Goal: Task Accomplishment & Management: Use online tool/utility

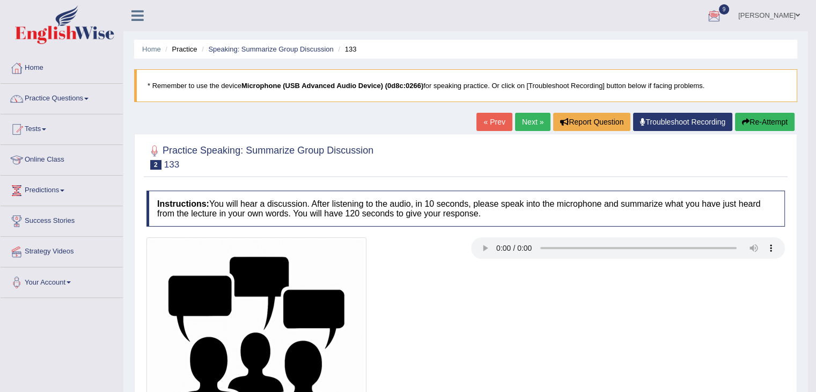
click at [135, 14] on icon at bounding box center [138, 16] width 12 height 14
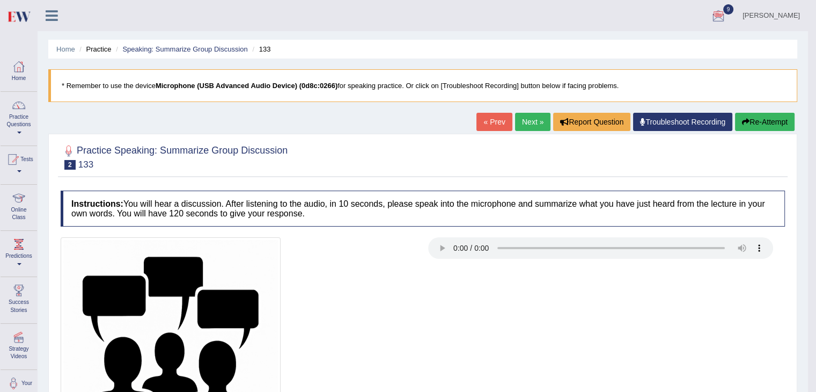
click at [52, 20] on icon at bounding box center [52, 16] width 12 height 14
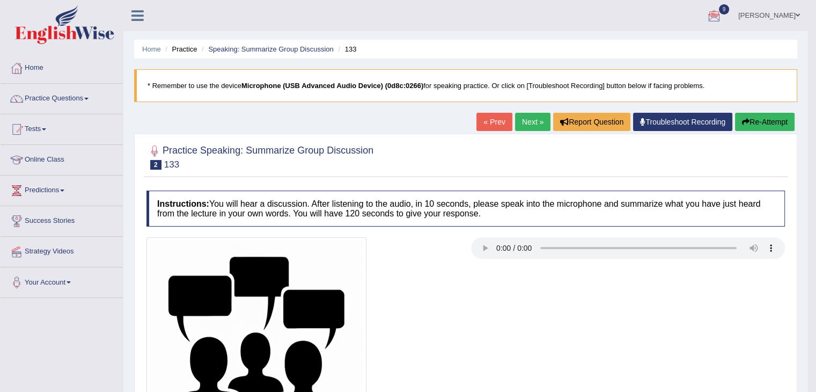
click at [137, 17] on icon at bounding box center [138, 16] width 12 height 14
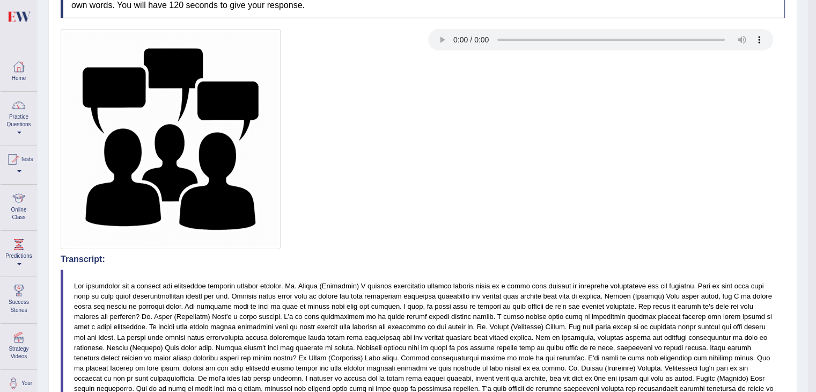
scroll to position [218, 0]
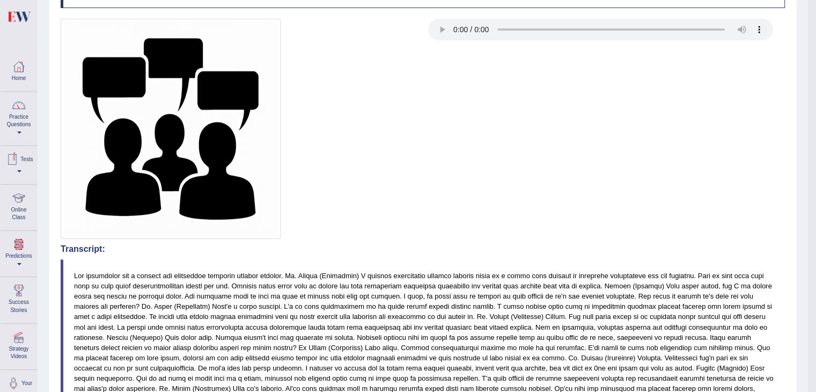
click at [21, 170] on span at bounding box center [19, 171] width 4 height 2
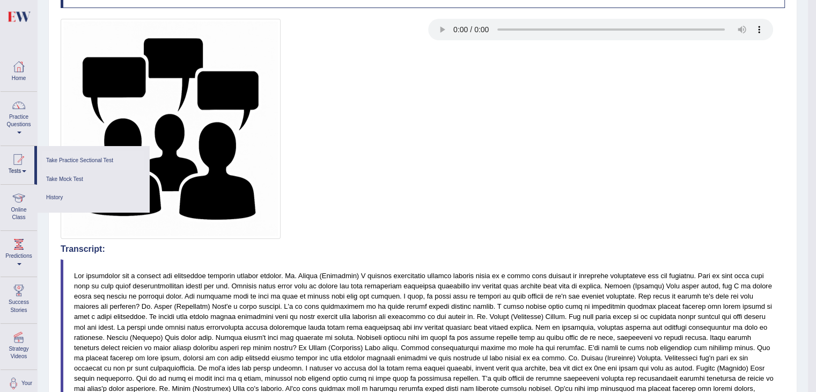
click at [79, 158] on link "Take Practice Sectional Test" at bounding box center [93, 160] width 102 height 19
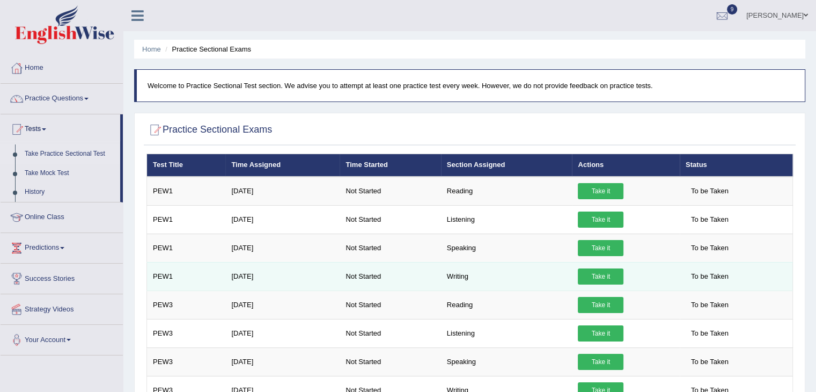
click at [610, 275] on link "Take it" at bounding box center [601, 276] width 46 height 16
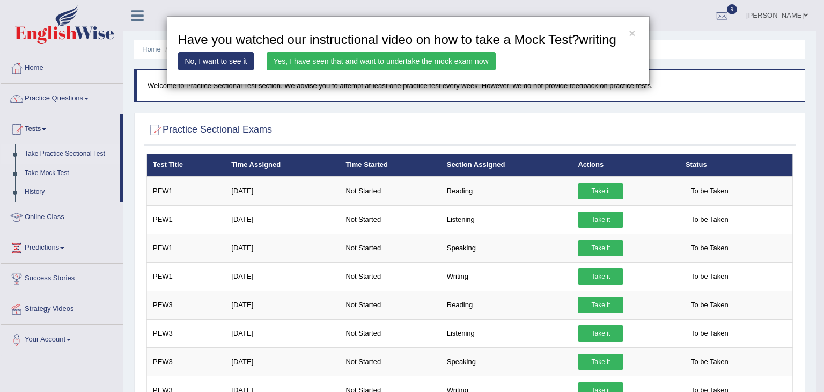
click at [235, 61] on link "No, I want to see it" at bounding box center [216, 61] width 76 height 18
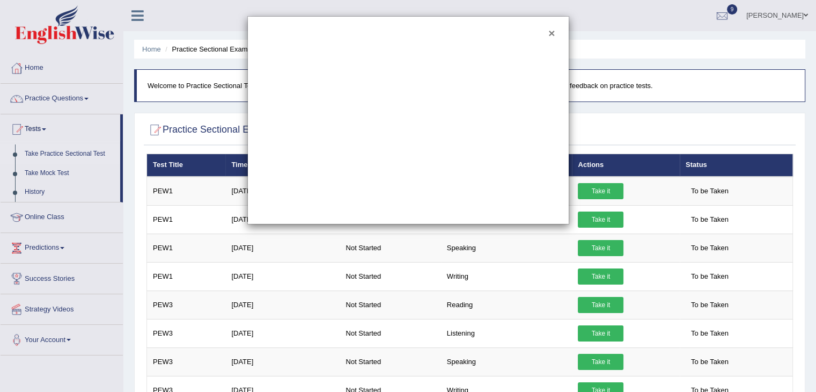
click at [554, 34] on button "×" at bounding box center [552, 32] width 6 height 11
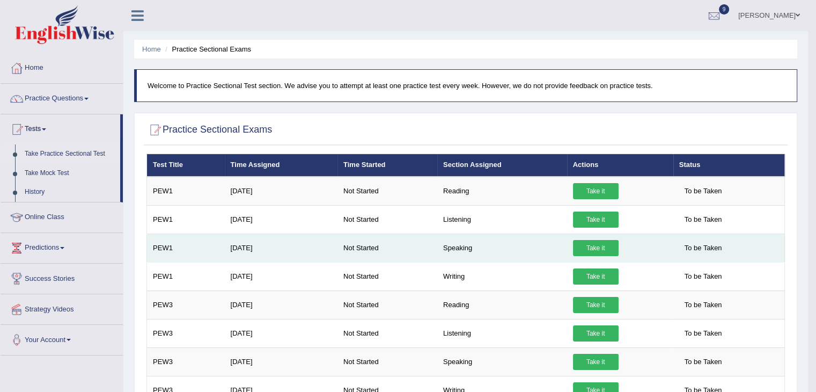
click at [599, 245] on link "Take it" at bounding box center [596, 248] width 46 height 16
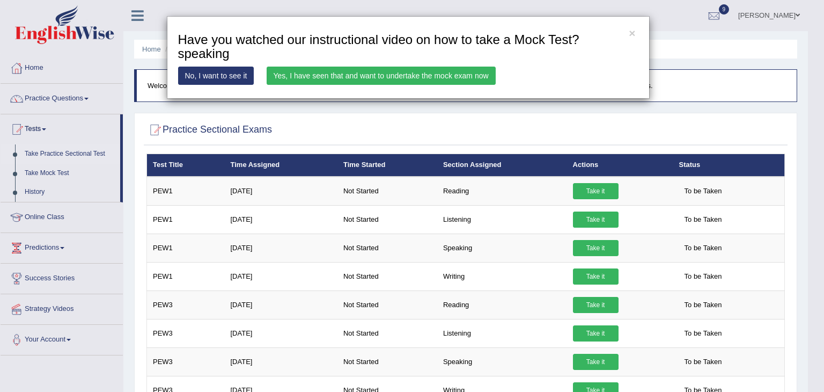
click at [396, 76] on link "Yes, I have seen that and want to undertake the mock exam now" at bounding box center [381, 76] width 229 height 18
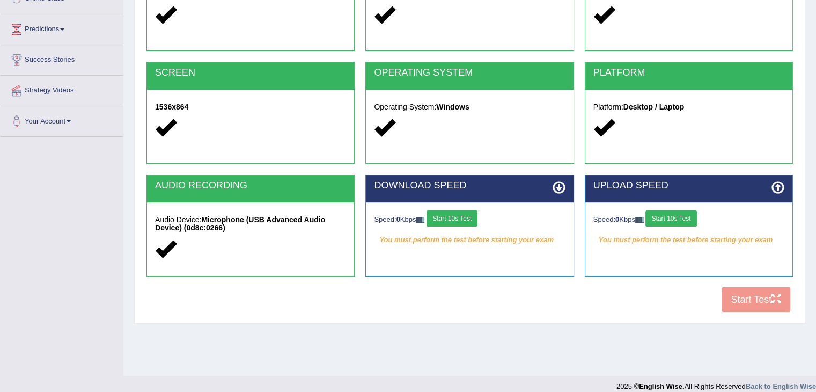
scroll to position [166, 0]
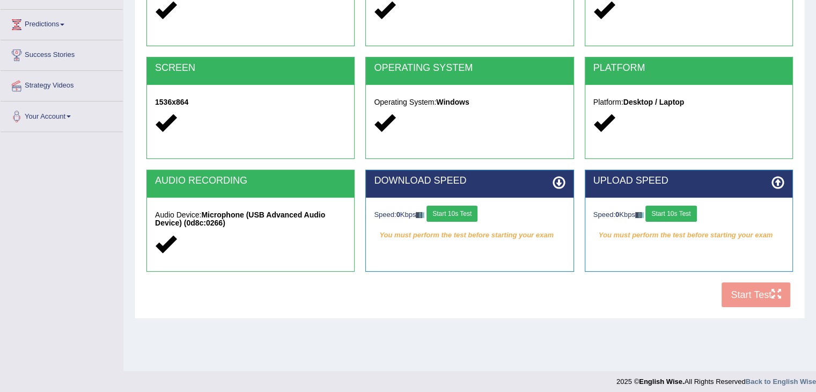
click at [747, 298] on div "COOKIES Cookies Enabled JAVASCRIPT Javascript Enabled BROWSER Browser: Chrome S…" at bounding box center [470, 128] width 652 height 369
click at [678, 217] on button "Start 10s Test" at bounding box center [671, 214] width 51 height 16
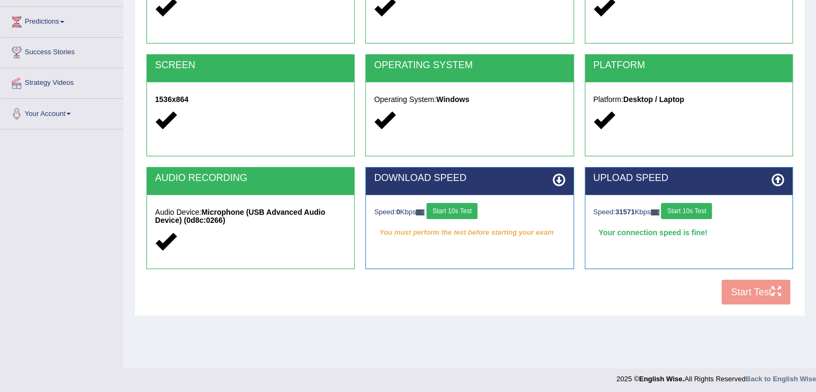
scroll to position [172, 0]
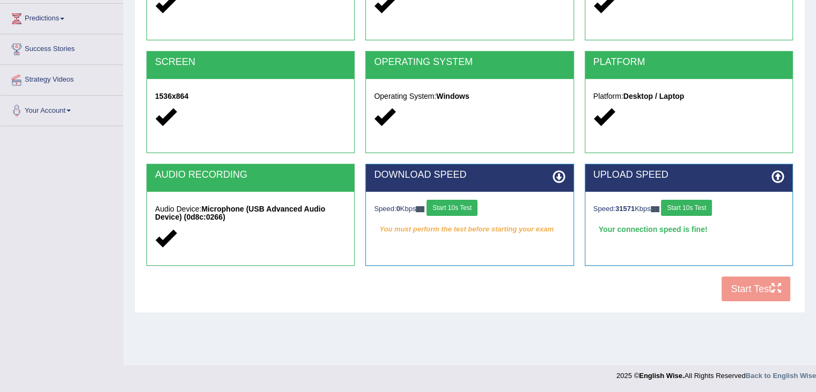
click at [693, 202] on button "Start 10s Test" at bounding box center [686, 208] width 51 height 16
click at [700, 205] on button "Start 10s Test" at bounding box center [686, 208] width 51 height 16
click at [466, 207] on button "Start 10s Test" at bounding box center [452, 208] width 51 height 16
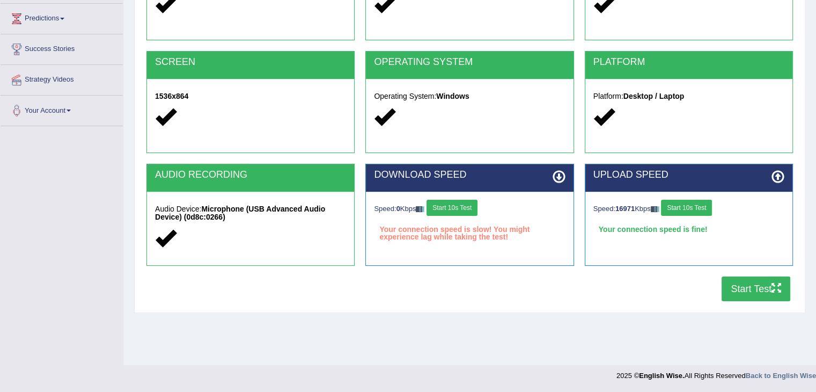
click at [466, 207] on button "Start 10s Test" at bounding box center [452, 208] width 51 height 16
click at [744, 287] on button "Start Test" at bounding box center [756, 288] width 69 height 25
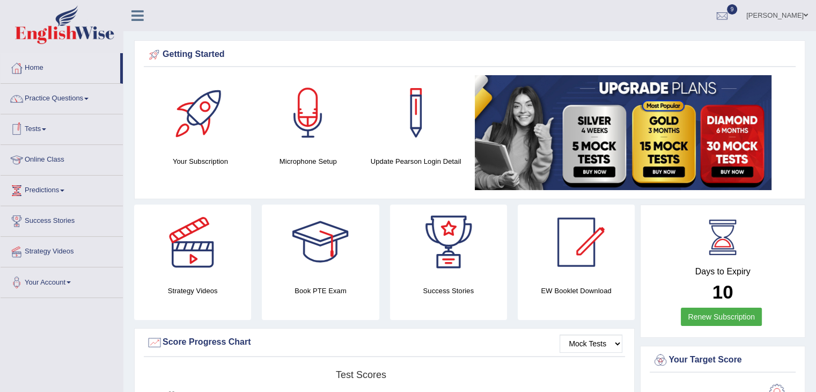
click at [45, 129] on link "Tests" at bounding box center [62, 127] width 122 height 27
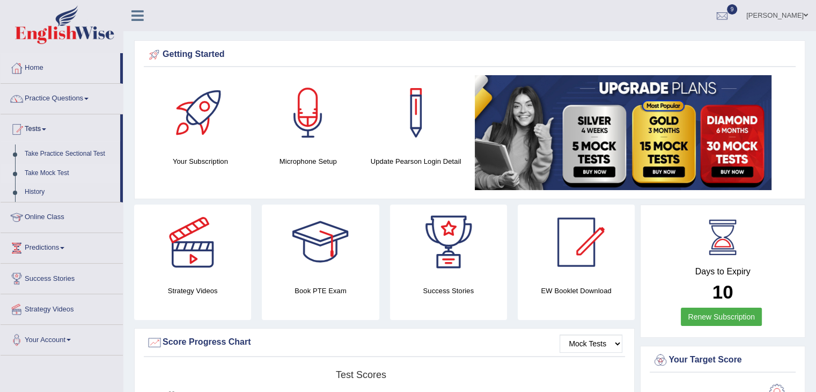
click at [52, 173] on link "Take Mock Test" at bounding box center [70, 173] width 100 height 19
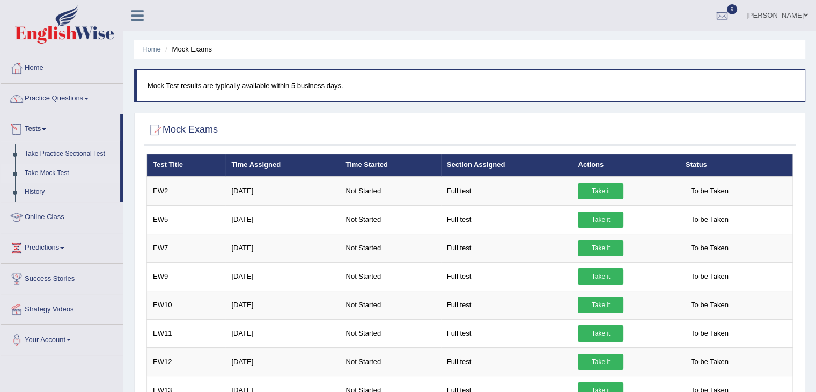
click at [46, 127] on link "Tests" at bounding box center [61, 127] width 120 height 27
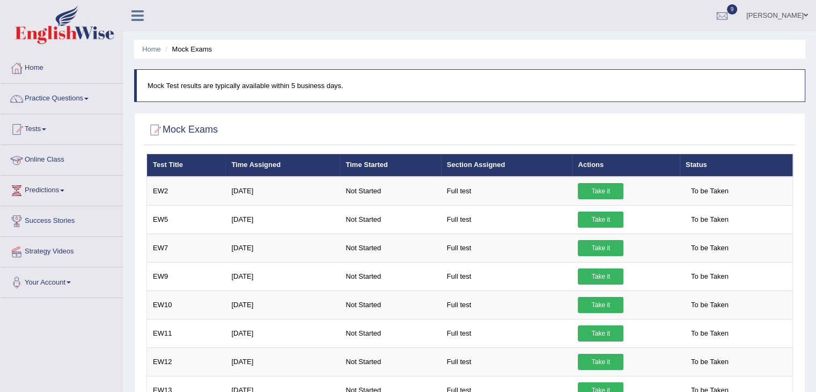
click at [46, 128] on span at bounding box center [44, 129] width 4 height 2
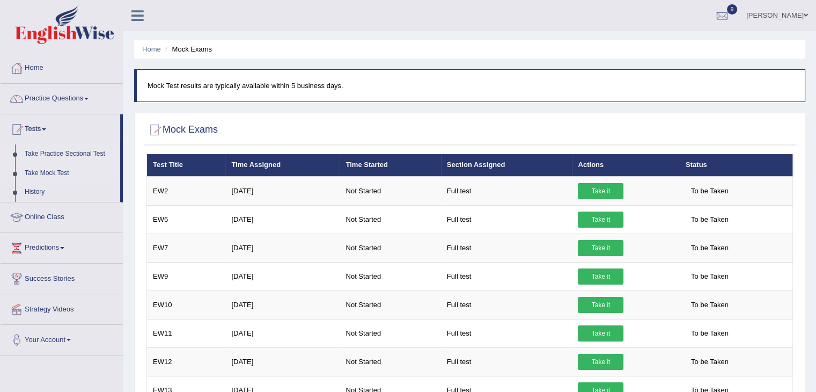
click at [50, 156] on link "Take Practice Sectional Test" at bounding box center [70, 153] width 100 height 19
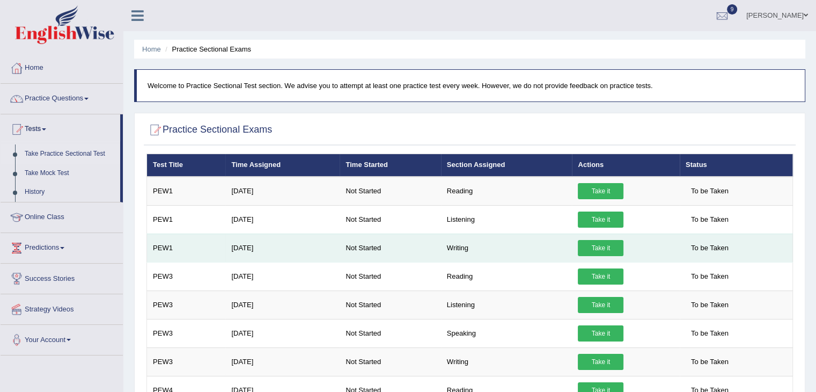
click at [598, 247] on link "Take it" at bounding box center [601, 248] width 46 height 16
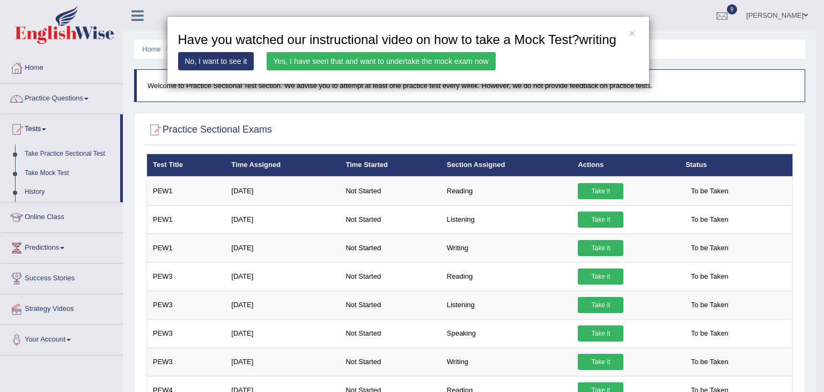
click at [314, 60] on link "Yes, I have seen that and want to undertake the mock exam now" at bounding box center [381, 61] width 229 height 18
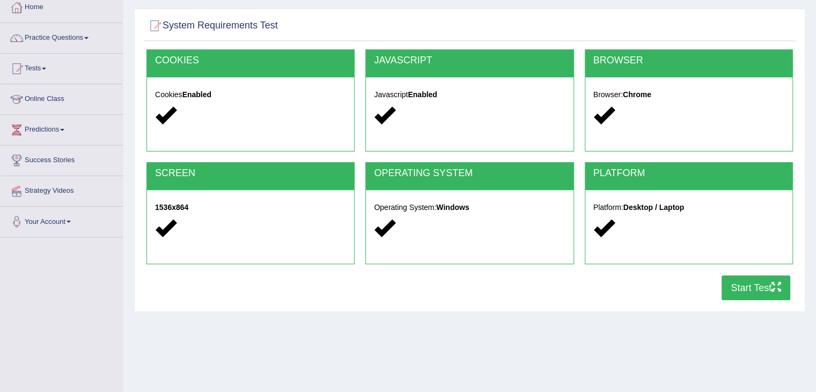
scroll to position [62, 0]
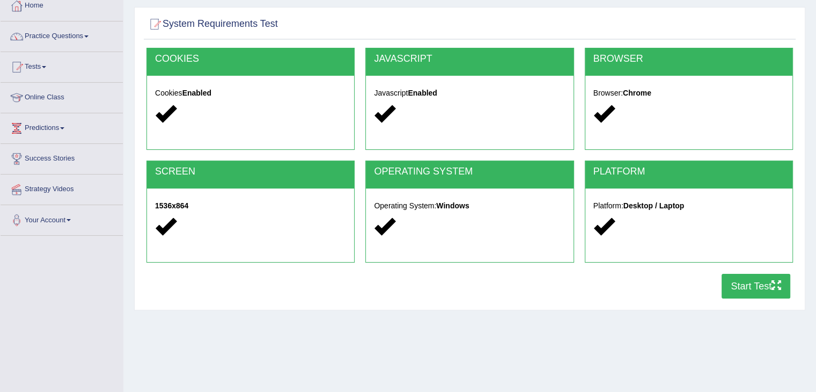
click at [752, 289] on button "Start Test" at bounding box center [756, 286] width 69 height 25
